Goal: Information Seeking & Learning: Learn about a topic

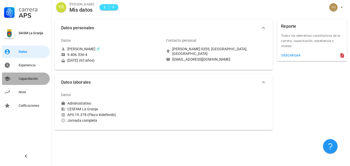
click at [32, 76] on div "Capacitación" at bounding box center [33, 79] width 29 height 8
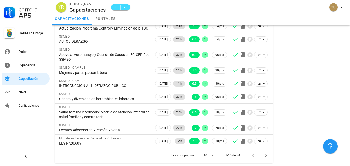
scroll to position [82, 0]
click at [266, 156] on icon "Página siguiente" at bounding box center [267, 155] width 2 height 3
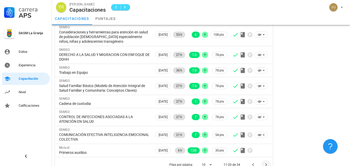
scroll to position [92, 0]
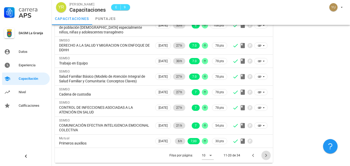
click at [266, 156] on icon "Página siguiente" at bounding box center [267, 155] width 2 height 3
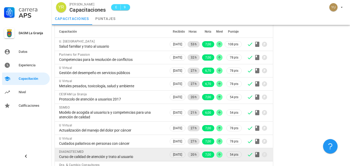
scroll to position [68, 0]
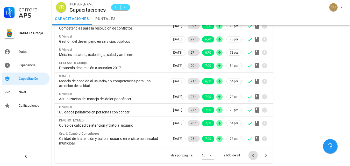
click at [254, 156] on icon "Página anterior" at bounding box center [253, 155] width 6 height 6
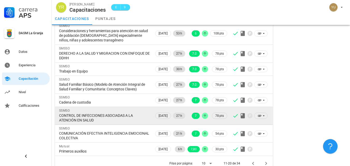
scroll to position [92, 0]
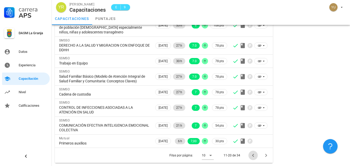
click at [252, 156] on icon "Página anterior" at bounding box center [253, 155] width 6 height 6
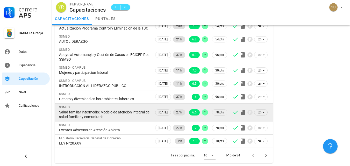
scroll to position [82, 0]
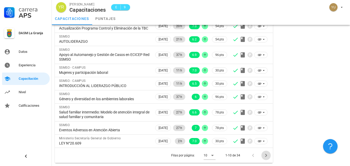
click at [266, 157] on icon "Página siguiente" at bounding box center [267, 155] width 2 height 3
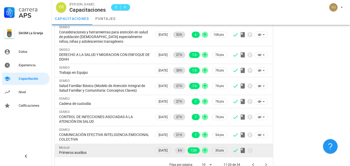
scroll to position [92, 0]
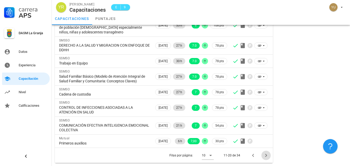
click at [266, 155] on icon "Página siguiente" at bounding box center [266, 155] width 6 height 6
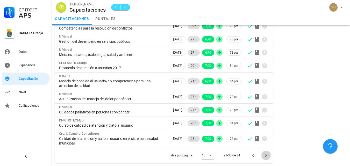
scroll to position [68, 0]
click at [266, 155] on icon "Página siguiente" at bounding box center [266, 155] width 6 height 6
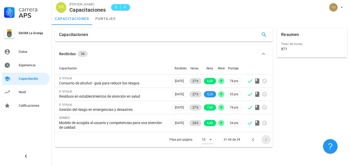
scroll to position [0, 0]
click at [254, 140] on icon "Página anterior" at bounding box center [253, 140] width 6 height 6
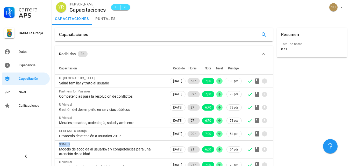
click at [254, 140] on td at bounding box center [258, 134] width 30 height 13
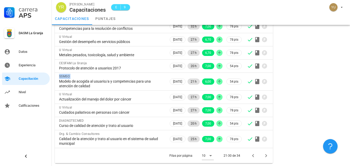
scroll to position [68, 0]
click at [253, 156] on icon "Página anterior" at bounding box center [253, 155] width 2 height 3
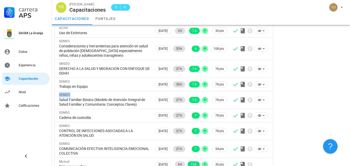
scroll to position [92, 0]
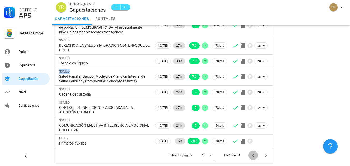
click at [254, 157] on icon "Página anterior" at bounding box center [253, 155] width 6 height 6
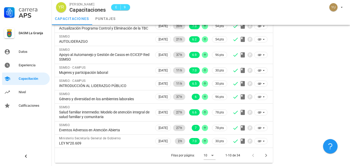
click at [290, 94] on div "Resumen Total de horas 871" at bounding box center [312, 59] width 74 height 212
click at [266, 156] on icon "Página siguiente" at bounding box center [266, 155] width 6 height 6
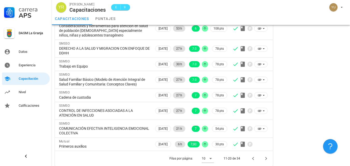
scroll to position [92, 0]
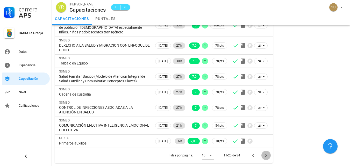
click at [266, 156] on icon "Página siguiente" at bounding box center [266, 155] width 6 height 6
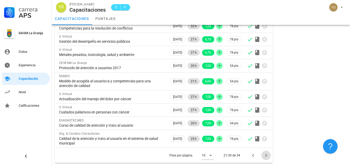
click at [266, 156] on icon "Página siguiente" at bounding box center [266, 155] width 6 height 6
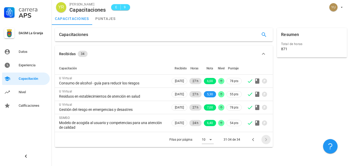
scroll to position [0, 0]
click at [253, 139] on icon "Página anterior" at bounding box center [253, 140] width 6 height 6
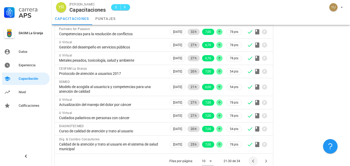
scroll to position [68, 0]
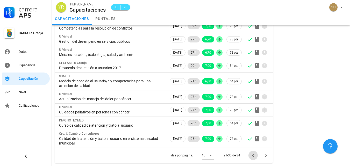
click at [254, 158] on icon "Página anterior" at bounding box center [253, 155] width 6 height 6
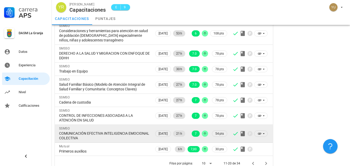
scroll to position [92, 0]
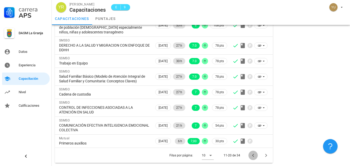
click at [254, 156] on icon "Página anterior" at bounding box center [253, 155] width 6 height 6
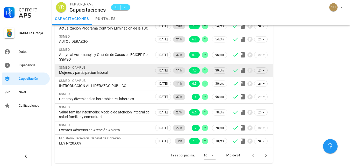
scroll to position [82, 0]
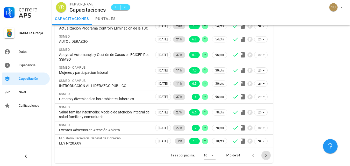
click at [266, 154] on icon "Página siguiente" at bounding box center [266, 155] width 6 height 6
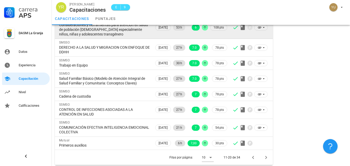
scroll to position [92, 0]
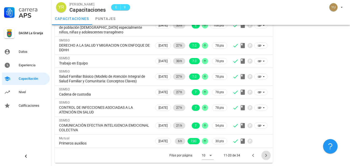
click at [266, 156] on icon "Página siguiente" at bounding box center [266, 155] width 6 height 6
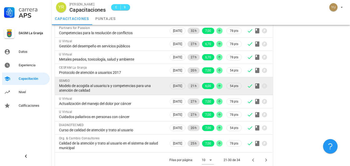
scroll to position [68, 0]
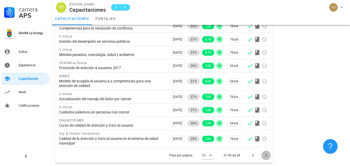
click at [266, 154] on icon "Página siguiente" at bounding box center [266, 155] width 6 height 6
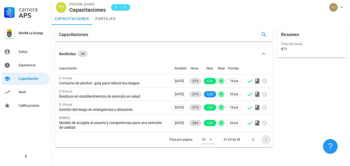
scroll to position [0, 0]
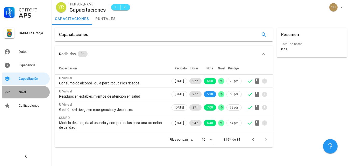
click at [25, 91] on div "Nivel" at bounding box center [33, 92] width 29 height 4
